Goal: Information Seeking & Learning: Learn about a topic

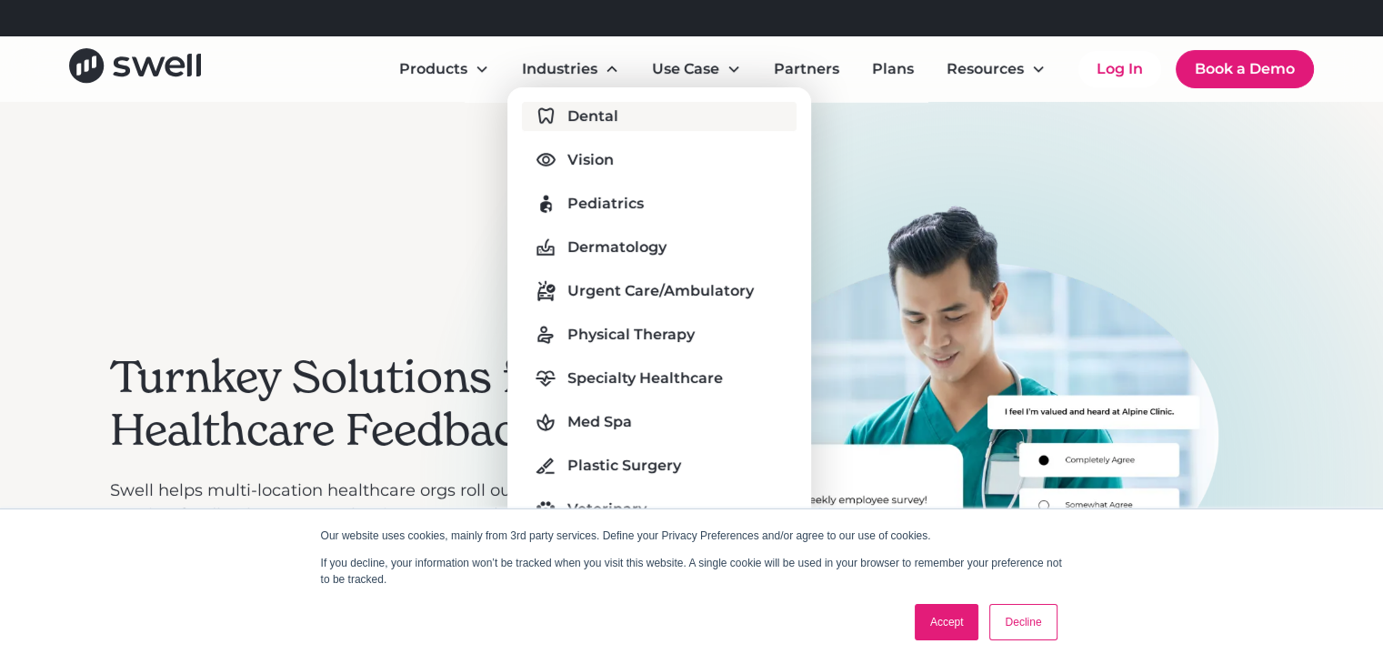
click at [608, 128] on link "Dental" at bounding box center [659, 116] width 275 height 29
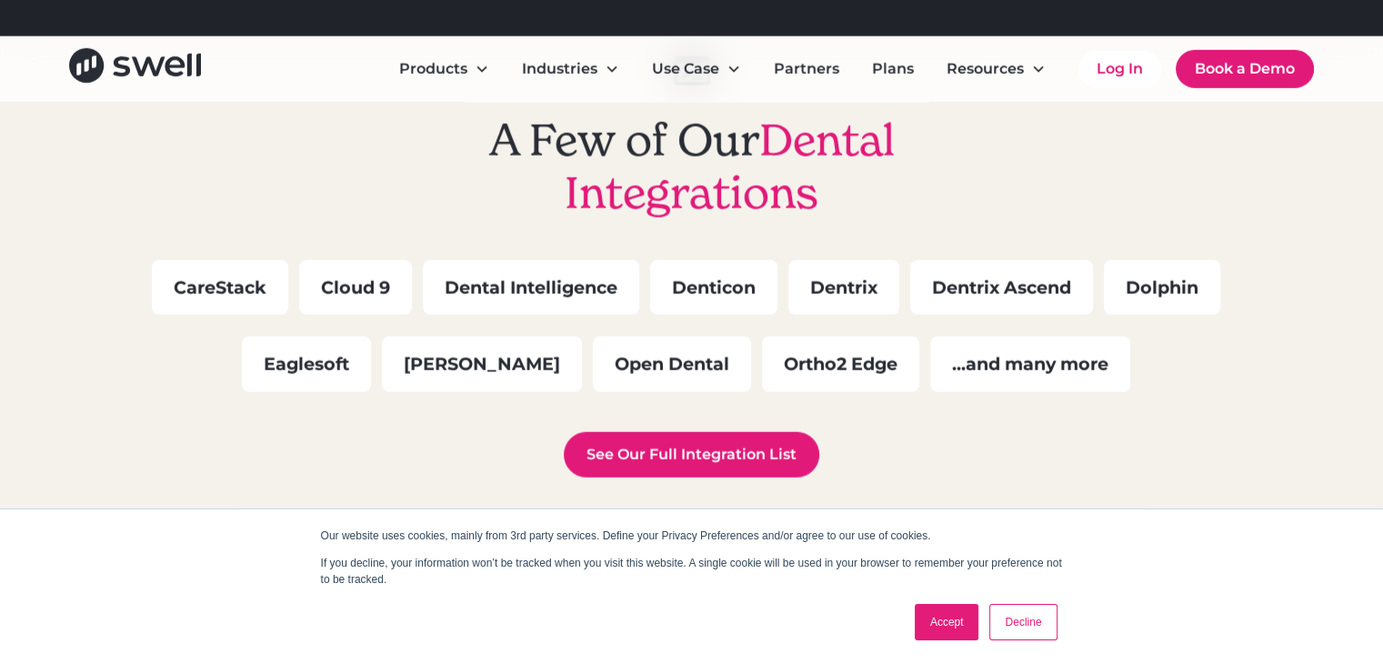
scroll to position [5189, 0]
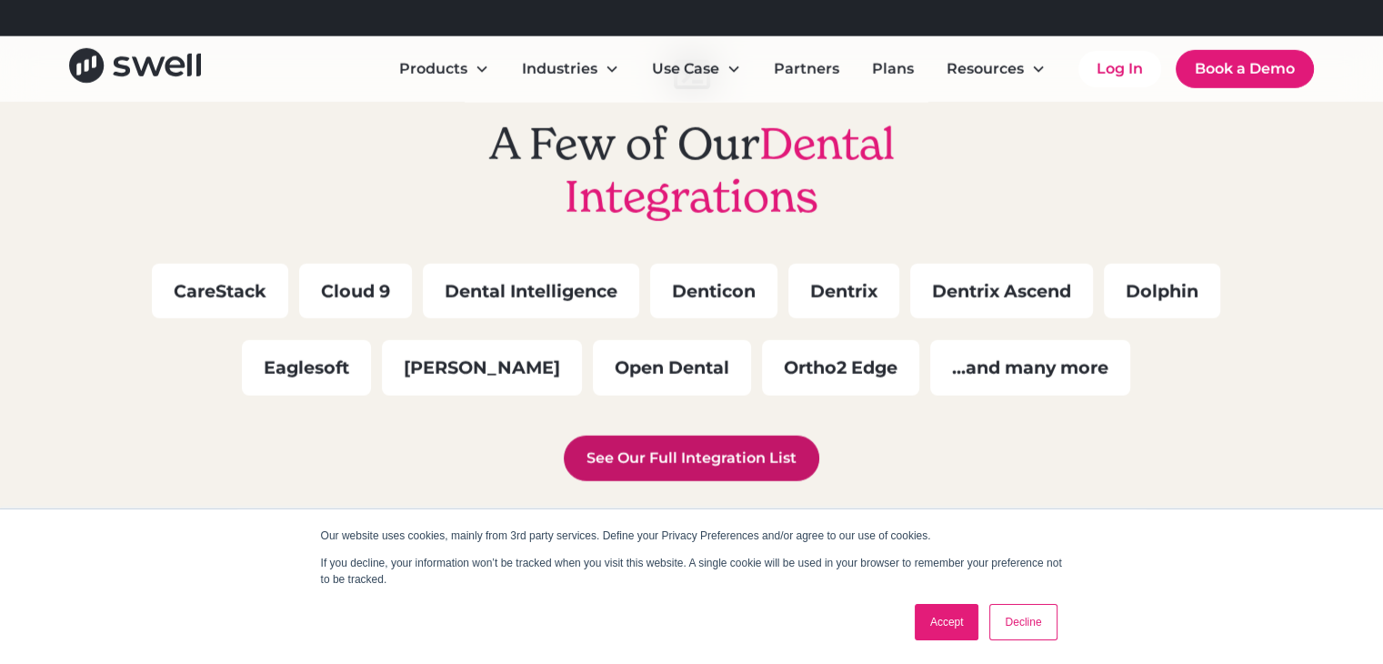
click at [717, 448] on link "See Our Full Integration List" at bounding box center [691, 458] width 255 height 45
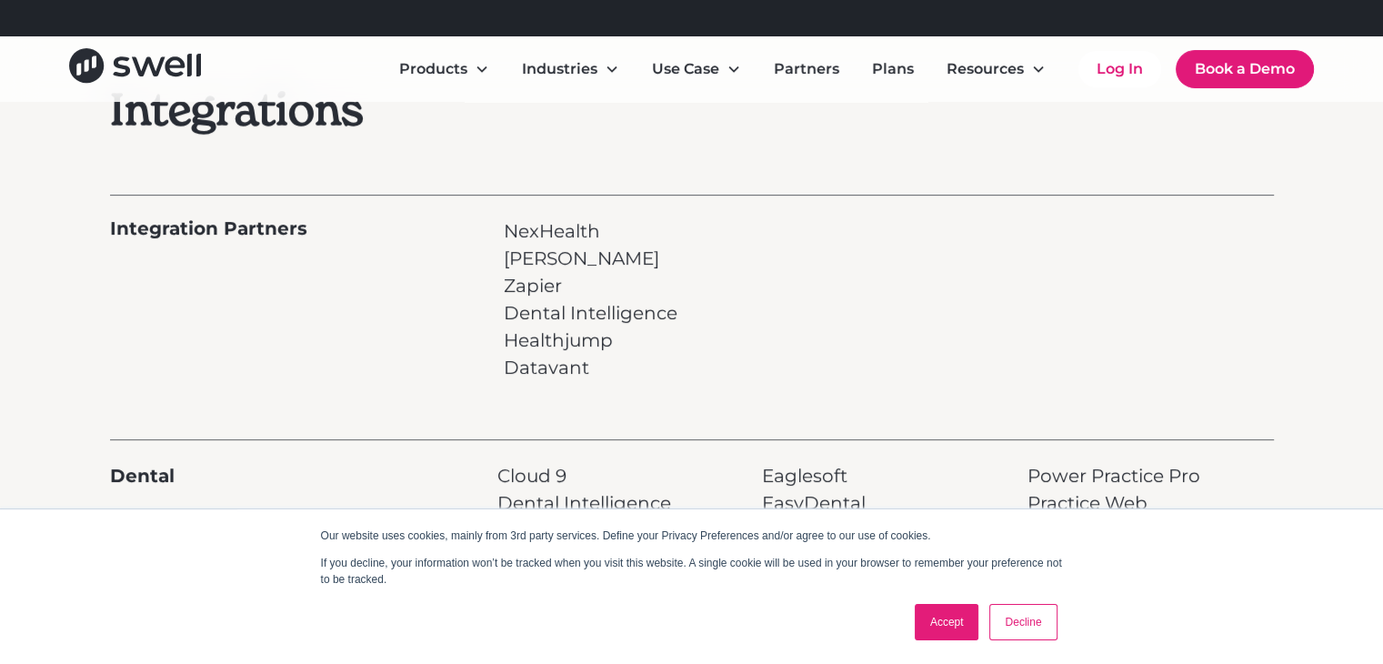
scroll to position [122, 0]
click at [535, 220] on p "NexHealth [PERSON_NAME] Dental Intelligence Healthjump Datavant" at bounding box center [591, 297] width 174 height 164
click at [527, 261] on p "NexHealth [PERSON_NAME] Dental Intelligence Healthjump Datavant" at bounding box center [591, 297] width 174 height 164
drag, startPoint x: 527, startPoint y: 261, endPoint x: 531, endPoint y: 292, distance: 31.1
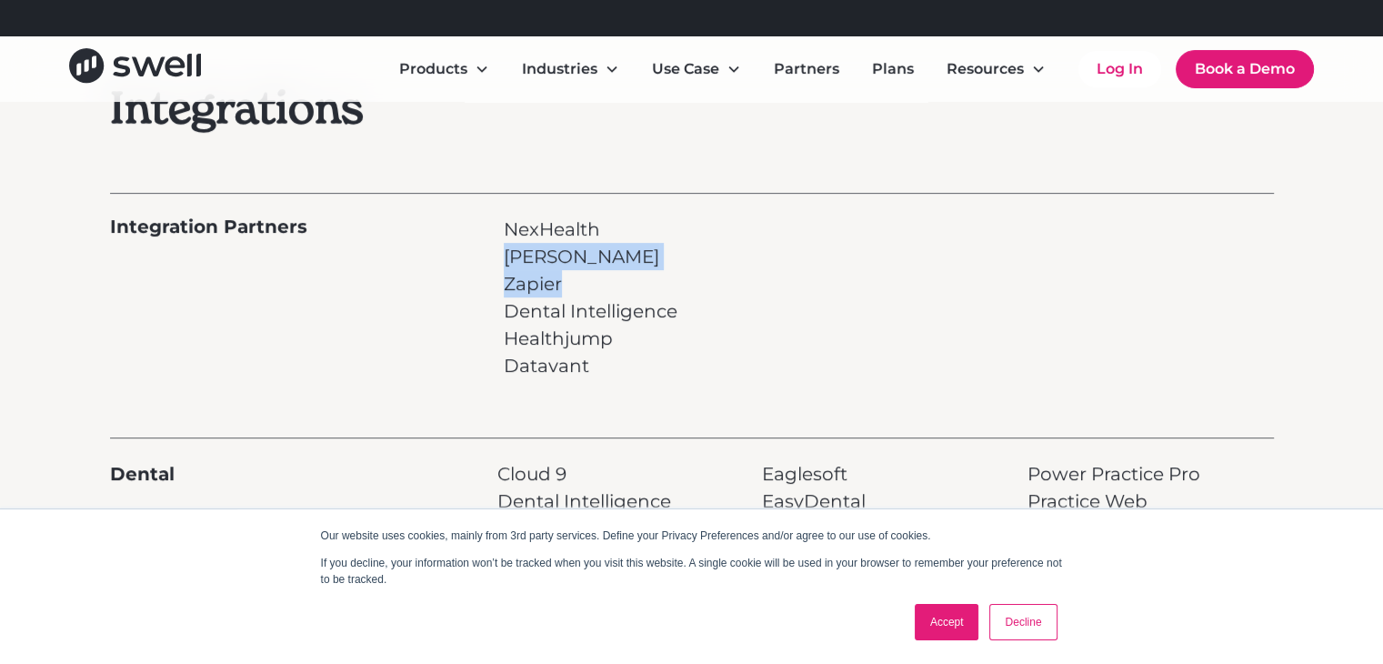
click at [531, 292] on p "NexHealth [PERSON_NAME] Dental Intelligence Healthjump Datavant" at bounding box center [591, 297] width 174 height 164
click at [542, 321] on p "NexHealth [PERSON_NAME] Dental Intelligence Healthjump Datavant" at bounding box center [591, 297] width 174 height 164
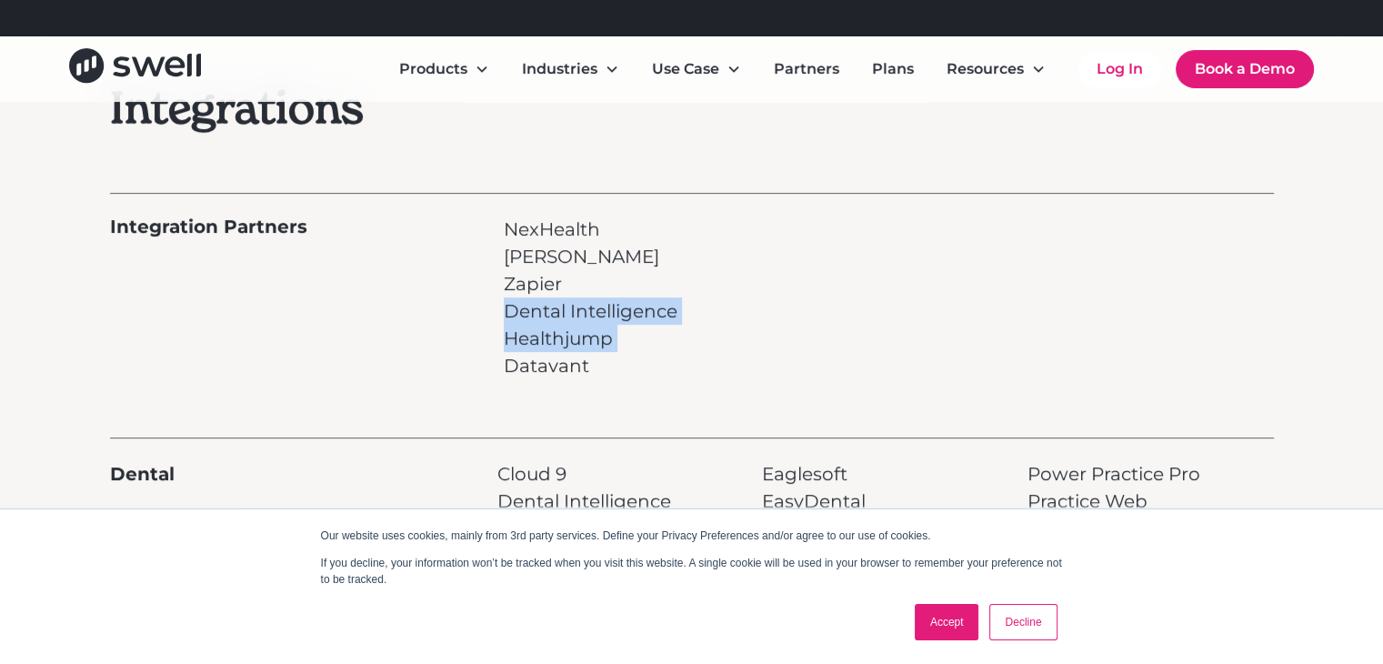
drag, startPoint x: 542, startPoint y: 321, endPoint x: 551, endPoint y: 355, distance: 34.8
click at [551, 355] on p "NexHealth [PERSON_NAME] Dental Intelligence Healthjump Datavant" at bounding box center [591, 297] width 174 height 164
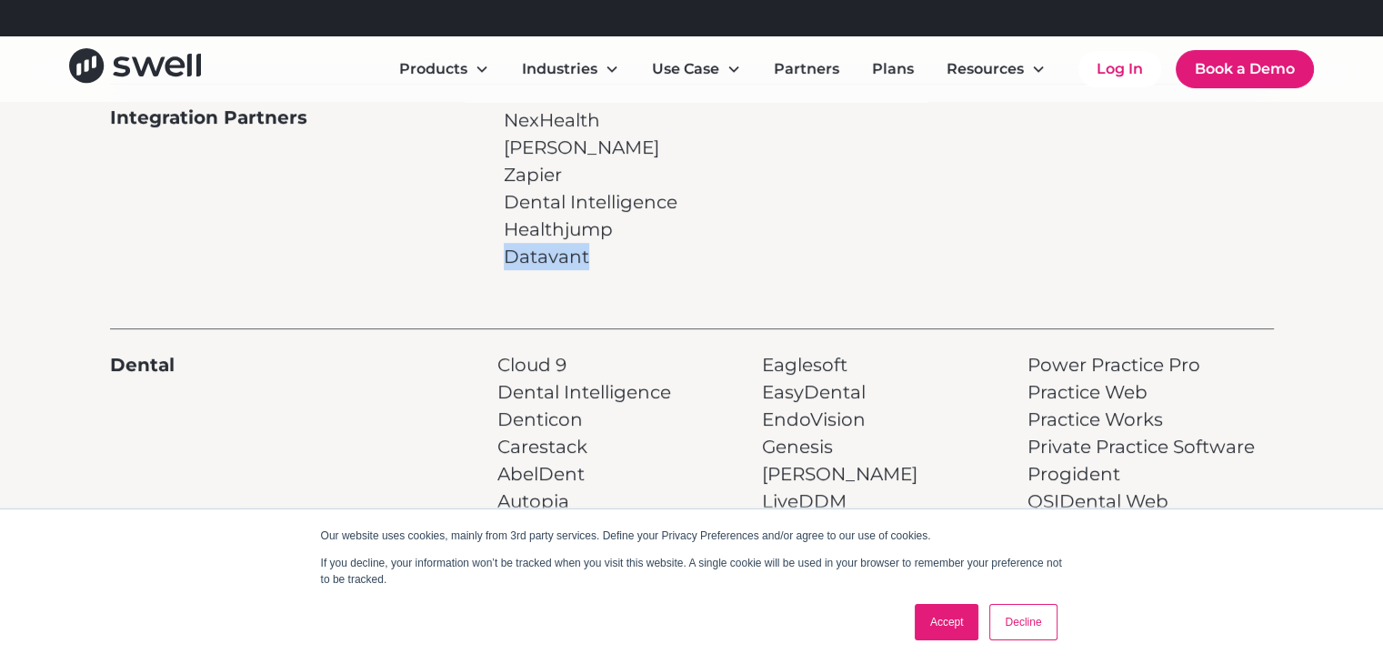
scroll to position [232, 0]
click at [547, 367] on p "Cloud 9 Dental Intelligence Denticon Carestack AbelDent Autopia Axxium VissionR…" at bounding box center [584, 609] width 174 height 518
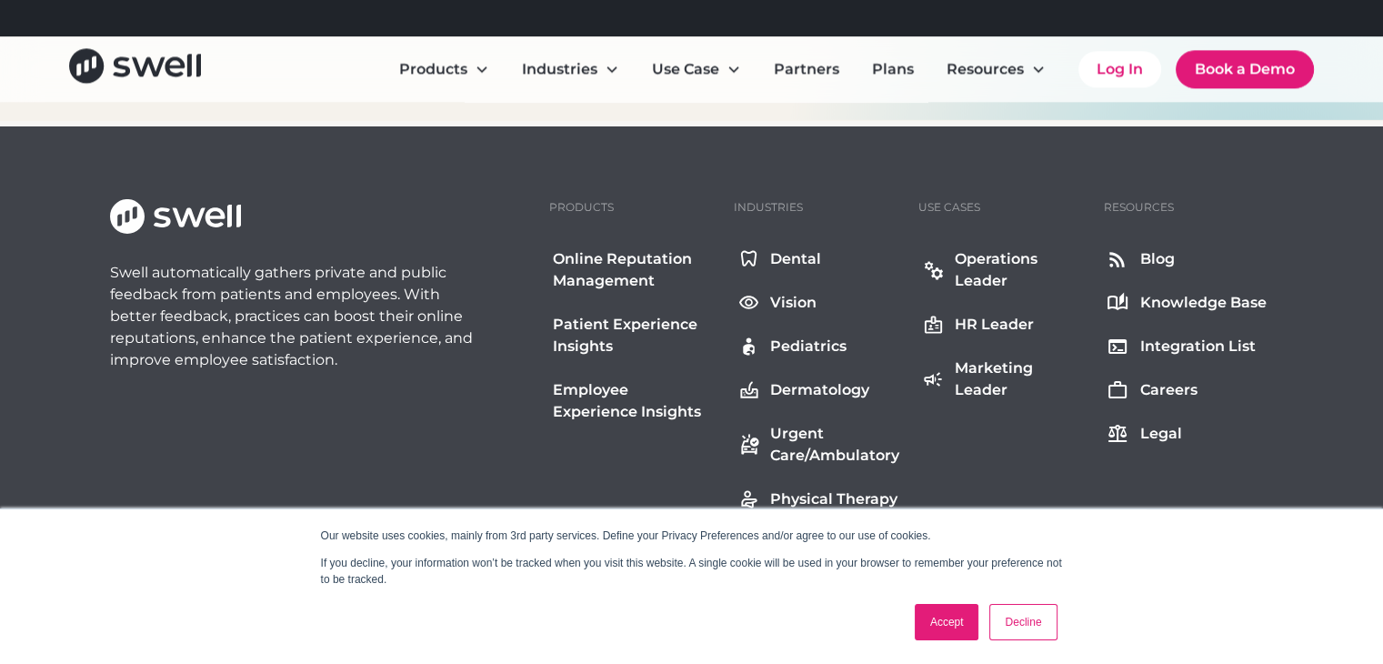
scroll to position [2389, 0]
